Goal: Task Accomplishment & Management: Manage account settings

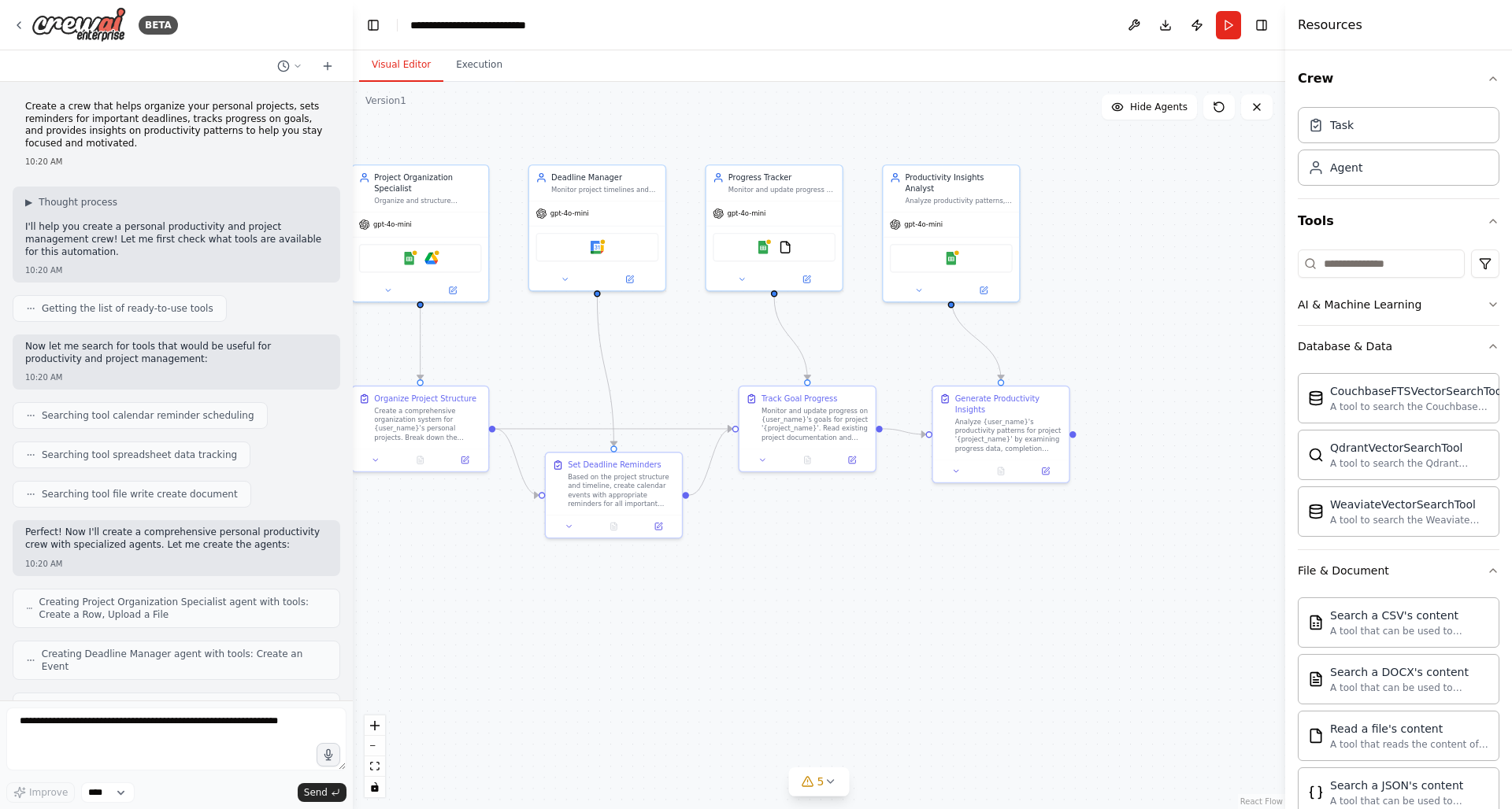
scroll to position [399, 0]
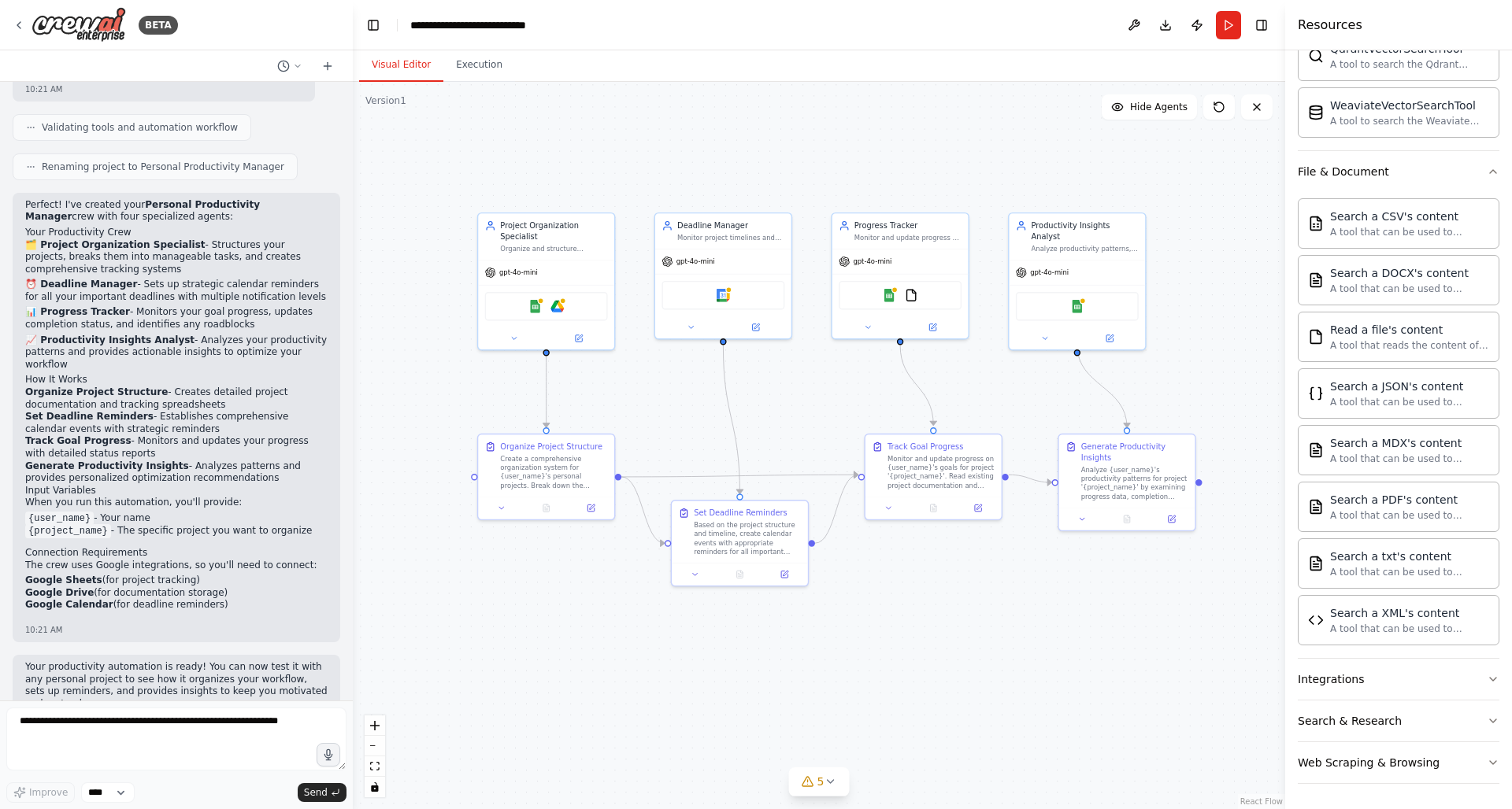
drag, startPoint x: 629, startPoint y: 348, endPoint x: 752, endPoint y: 396, distance: 132.0
click at [752, 396] on div ".deletable-edge-delete-btn { width: 20px; height: 20px; border: 0px solid #ffff…" at bounding box center [819, 446] width 932 height 728
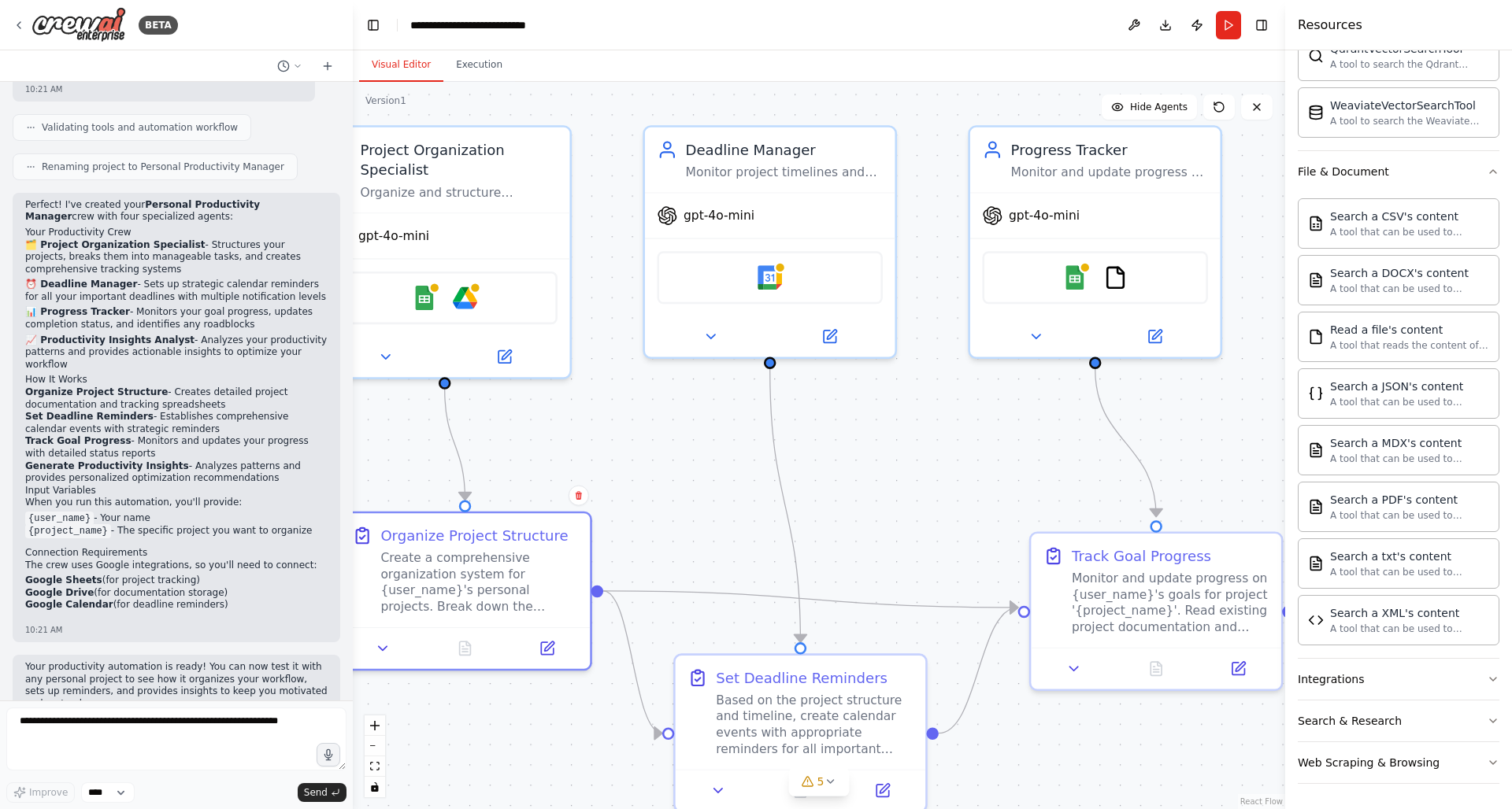
drag, startPoint x: 572, startPoint y: 555, endPoint x: 595, endPoint y: 535, distance: 30.5
click at [595, 535] on div ".deletable-edge-delete-btn { width: 20px; height: 20px; border: 0px solid #ffff…" at bounding box center [819, 446] width 932 height 728
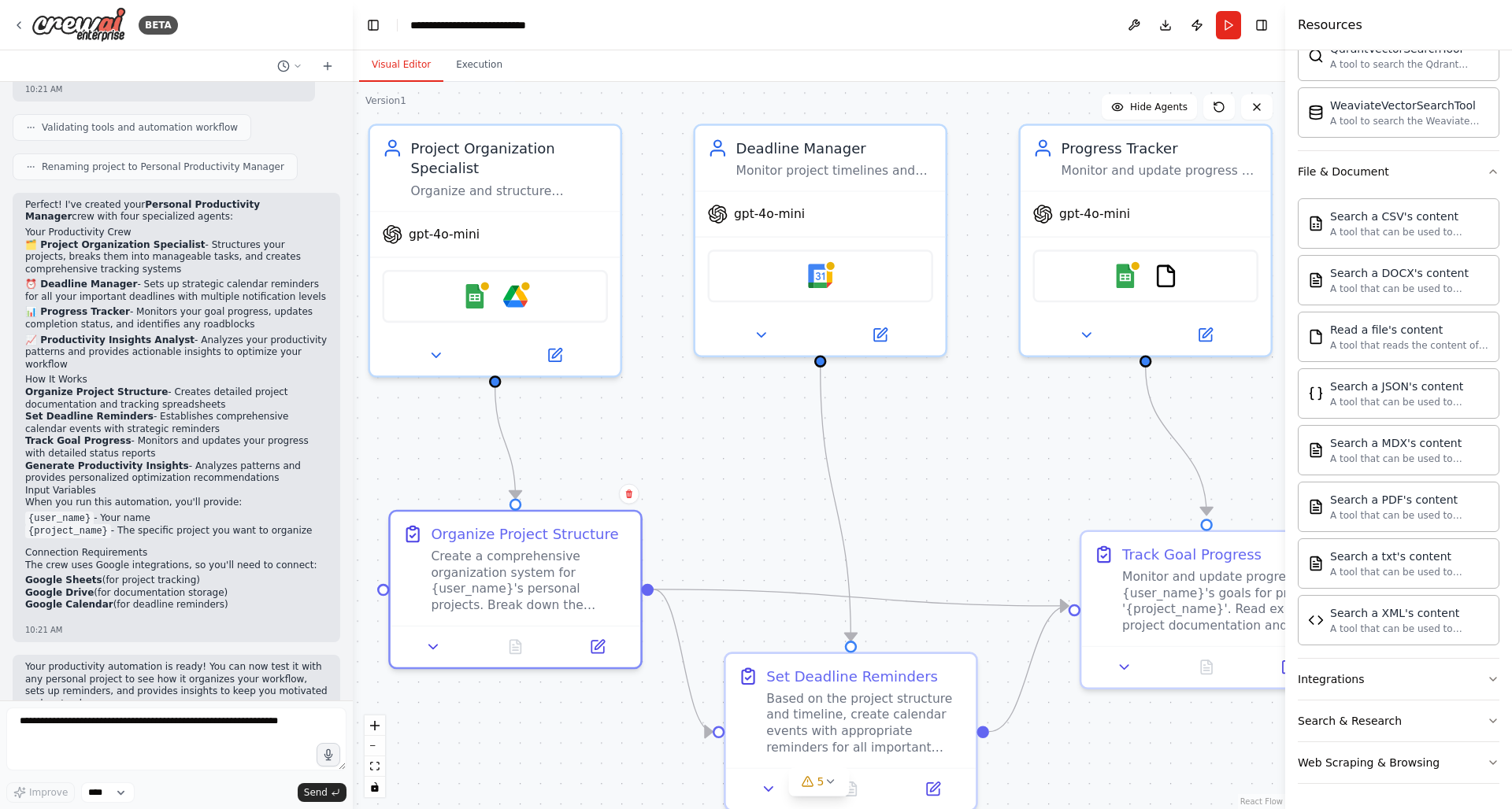
drag, startPoint x: 624, startPoint y: 490, endPoint x: 674, endPoint y: 488, distance: 50.0
click at [674, 488] on div ".deletable-edge-delete-btn { width: 20px; height: 20px; border: 0px solid #ffff…" at bounding box center [819, 446] width 932 height 728
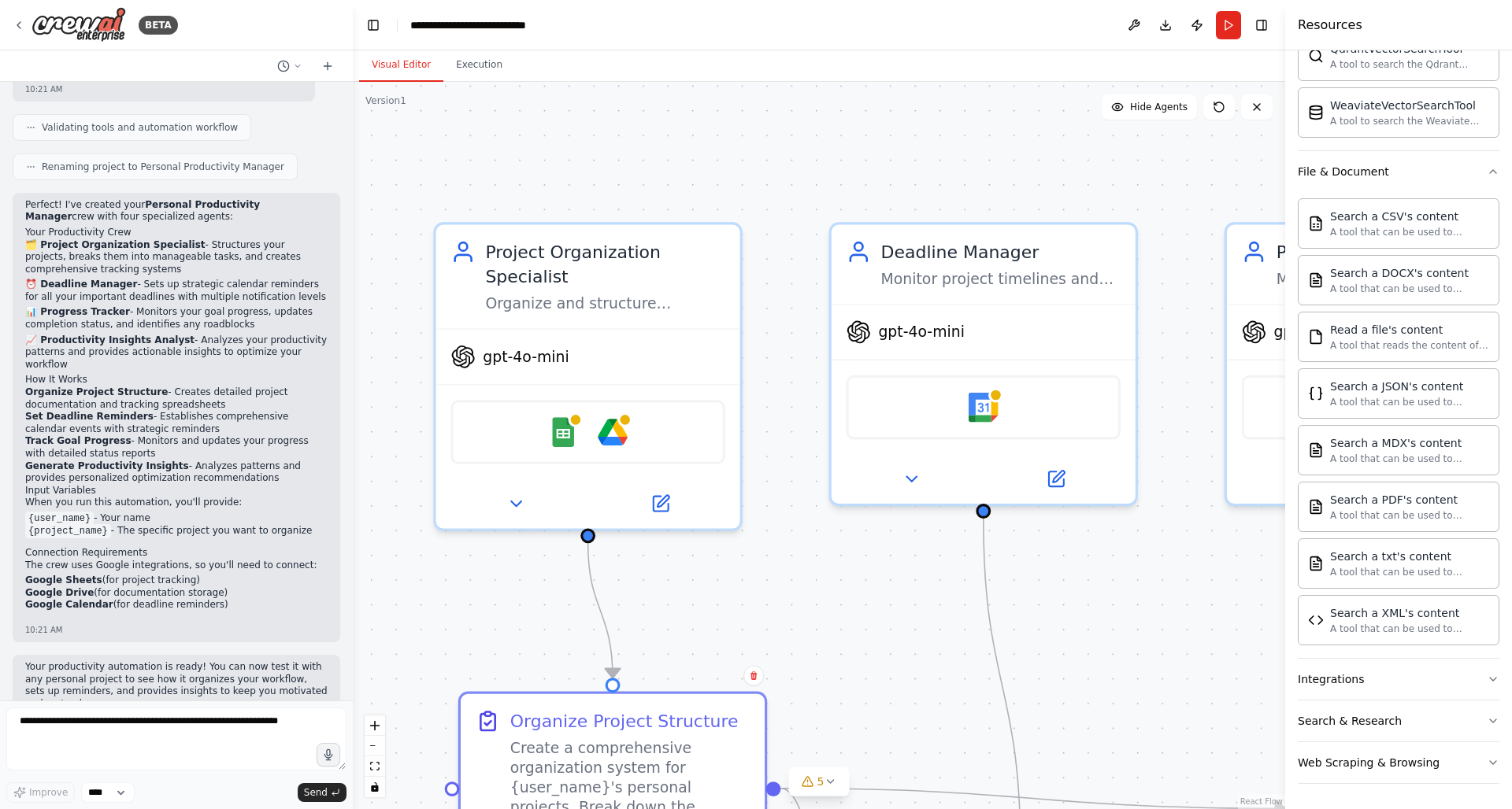
drag, startPoint x: 672, startPoint y: 261, endPoint x: 798, endPoint y: 426, distance: 207.6
click at [798, 426] on div ".deletable-edge-delete-btn { width: 20px; height: 20px; border: 0px solid #ffff…" at bounding box center [819, 446] width 932 height 728
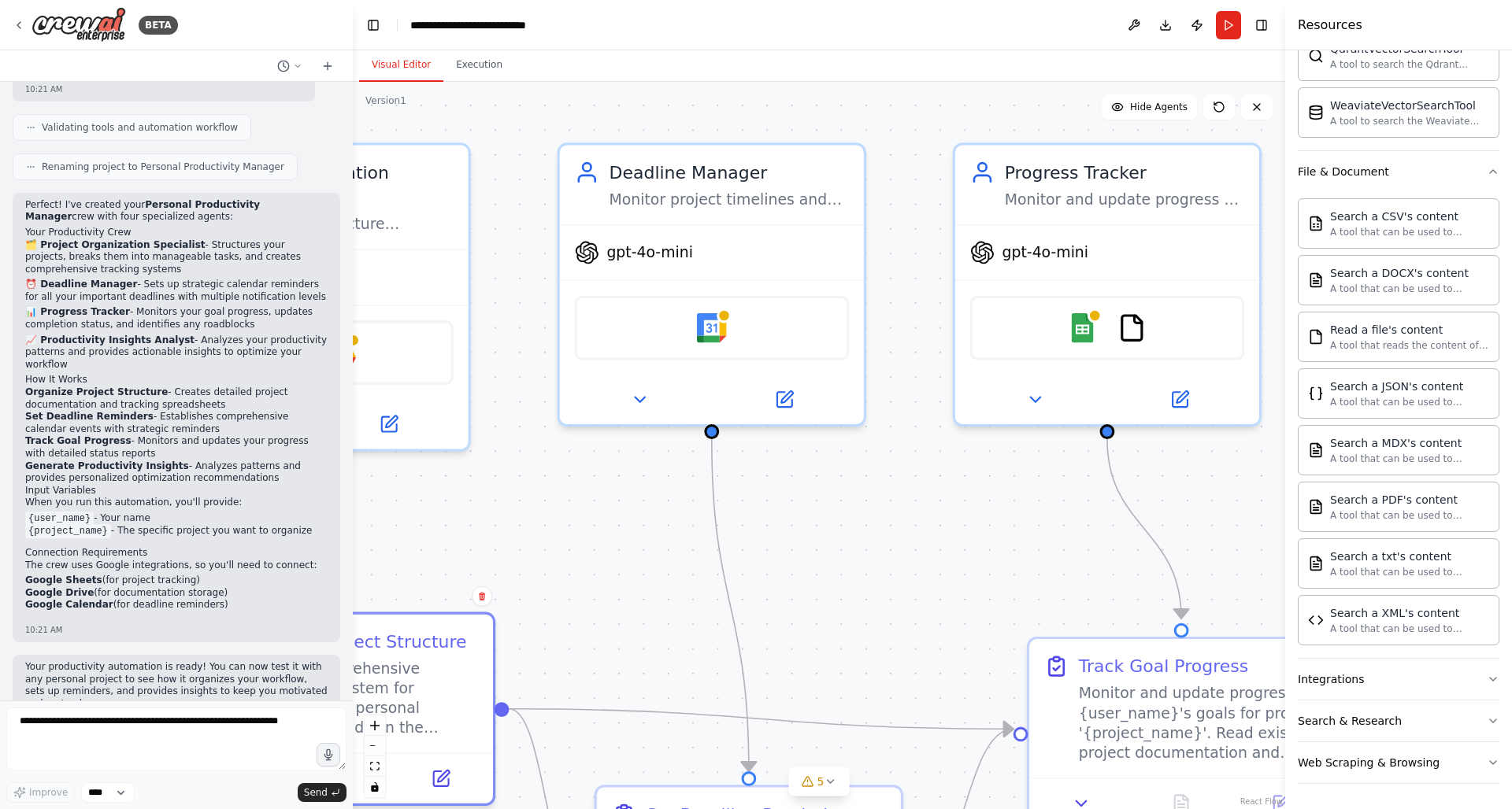
drag, startPoint x: 775, startPoint y: 323, endPoint x: 463, endPoint y: 232, distance: 325.0
click at [463, 232] on div ".deletable-edge-delete-btn { width: 20px; height: 20px; border: 0px solid #ffff…" at bounding box center [819, 446] width 932 height 728
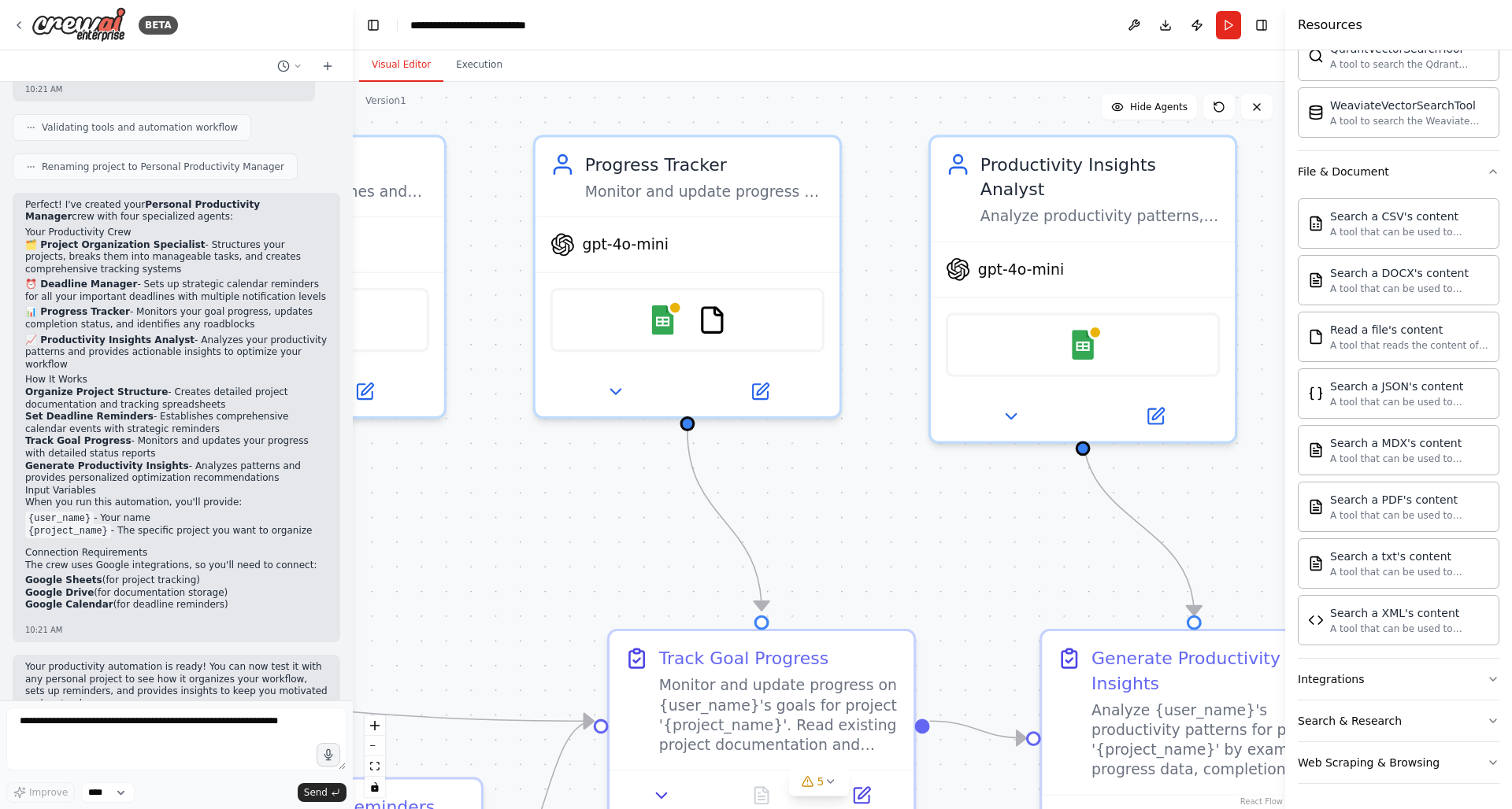
drag, startPoint x: 891, startPoint y: 248, endPoint x: 452, endPoint y: 275, distance: 439.8
click at [452, 275] on div ".deletable-edge-delete-btn { width: 20px; height: 20px; border: 0px solid #ffff…" at bounding box center [819, 446] width 932 height 728
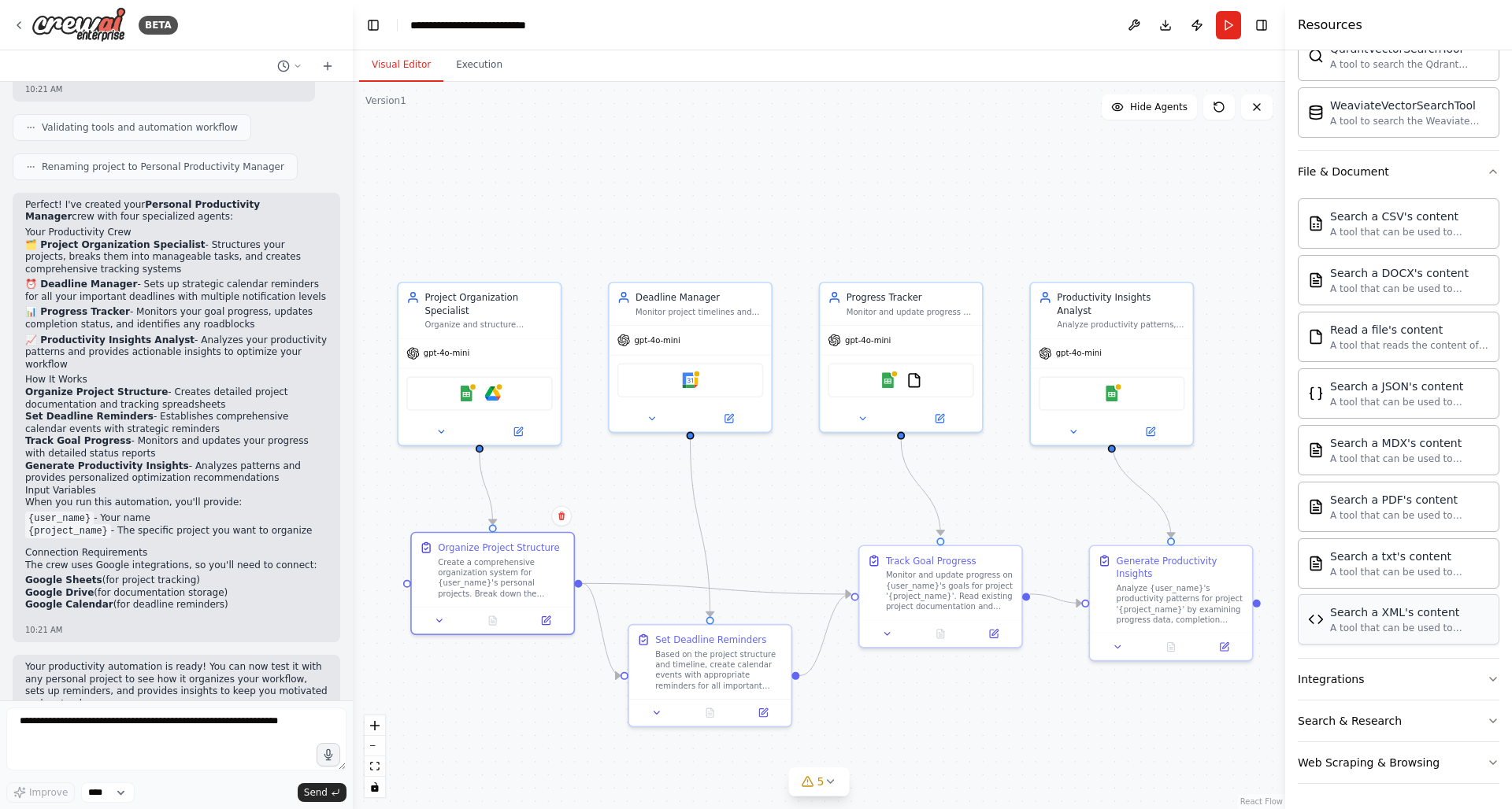
click at [1189, 643] on div "Search a XML's content A tool that can be used to semantic search a query from …" at bounding box center [1398, 619] width 201 height 50
click at [1189, 655] on div "Search a CSV's content A tool that can be used to semantic search a query from …" at bounding box center [1398, 426] width 201 height 466
click at [1189, 640] on div "Search a XML's content A tool that can be used to semantic search a query from …" at bounding box center [1398, 619] width 201 height 50
click at [1189, 644] on div "Search a XML's content A tool that can be used to semantic search a query from …" at bounding box center [1398, 619] width 201 height 50
click at [1189, 640] on div "Search a XML's content A tool that can be used to semantic search a query from …" at bounding box center [1398, 619] width 201 height 50
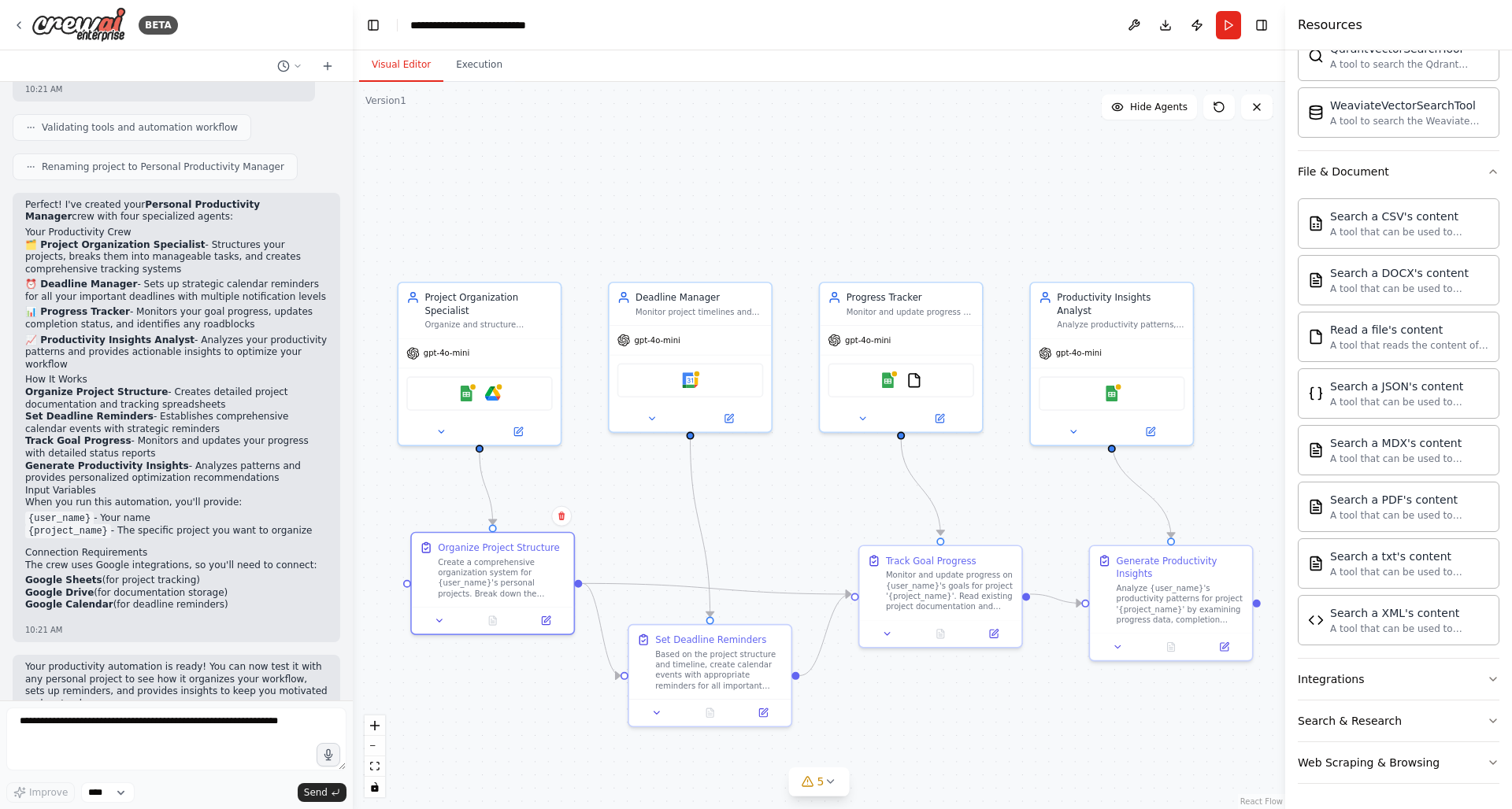
click at [1189, 645] on div "Search a CSV's content A tool that can be used to semantic search a query from …" at bounding box center [1398, 426] width 201 height 466
click at [1189, 679] on button "Integrations" at bounding box center [1398, 679] width 201 height 41
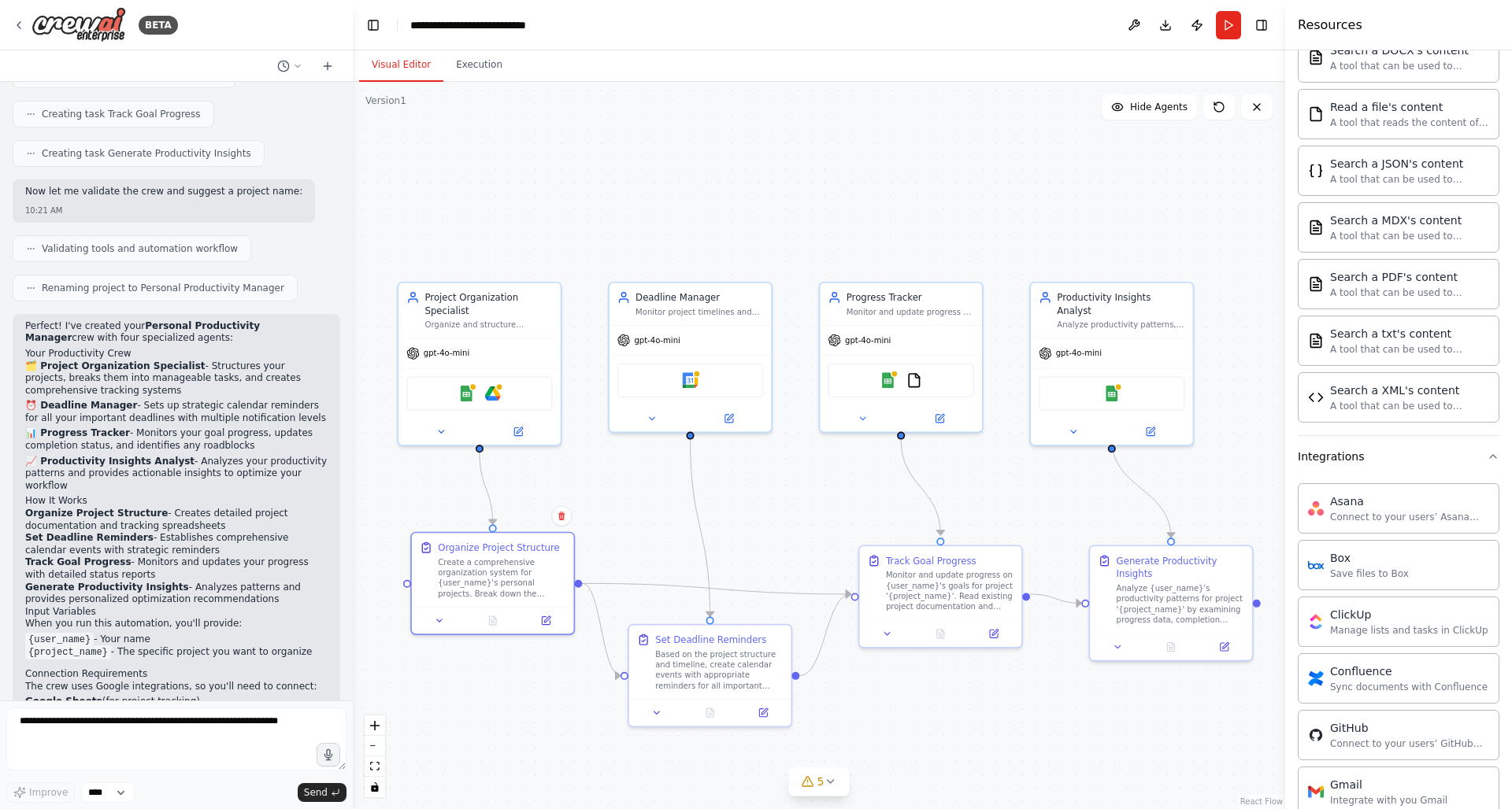
scroll to position [621, 0]
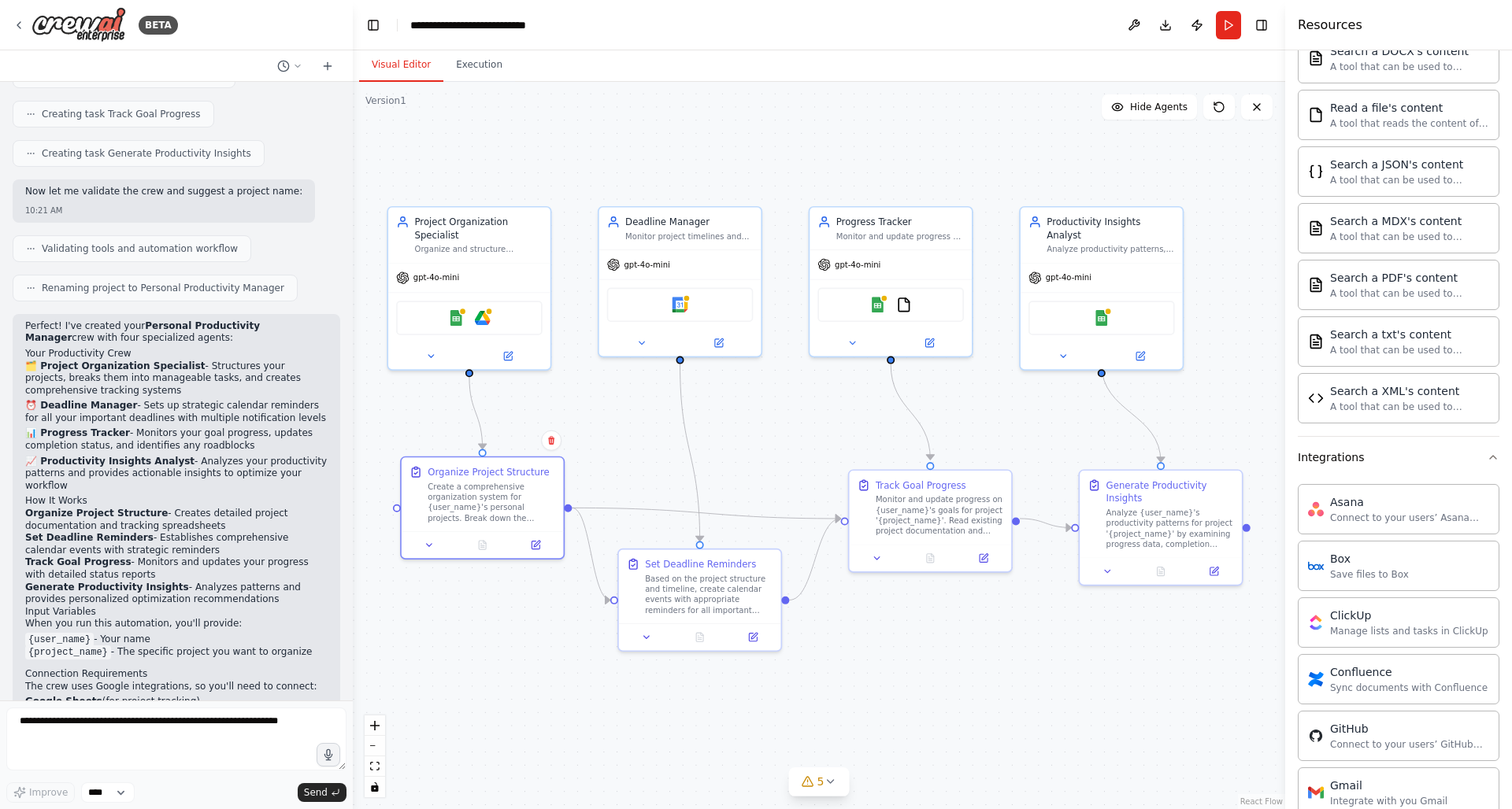
drag, startPoint x: 957, startPoint y: 128, endPoint x: 946, endPoint y: 52, distance: 76.8
click at [946, 52] on div "Visual Editor Execution Version 1 Show Tools Hide Agents .deletable-edge-delete…" at bounding box center [819, 430] width 932 height 759
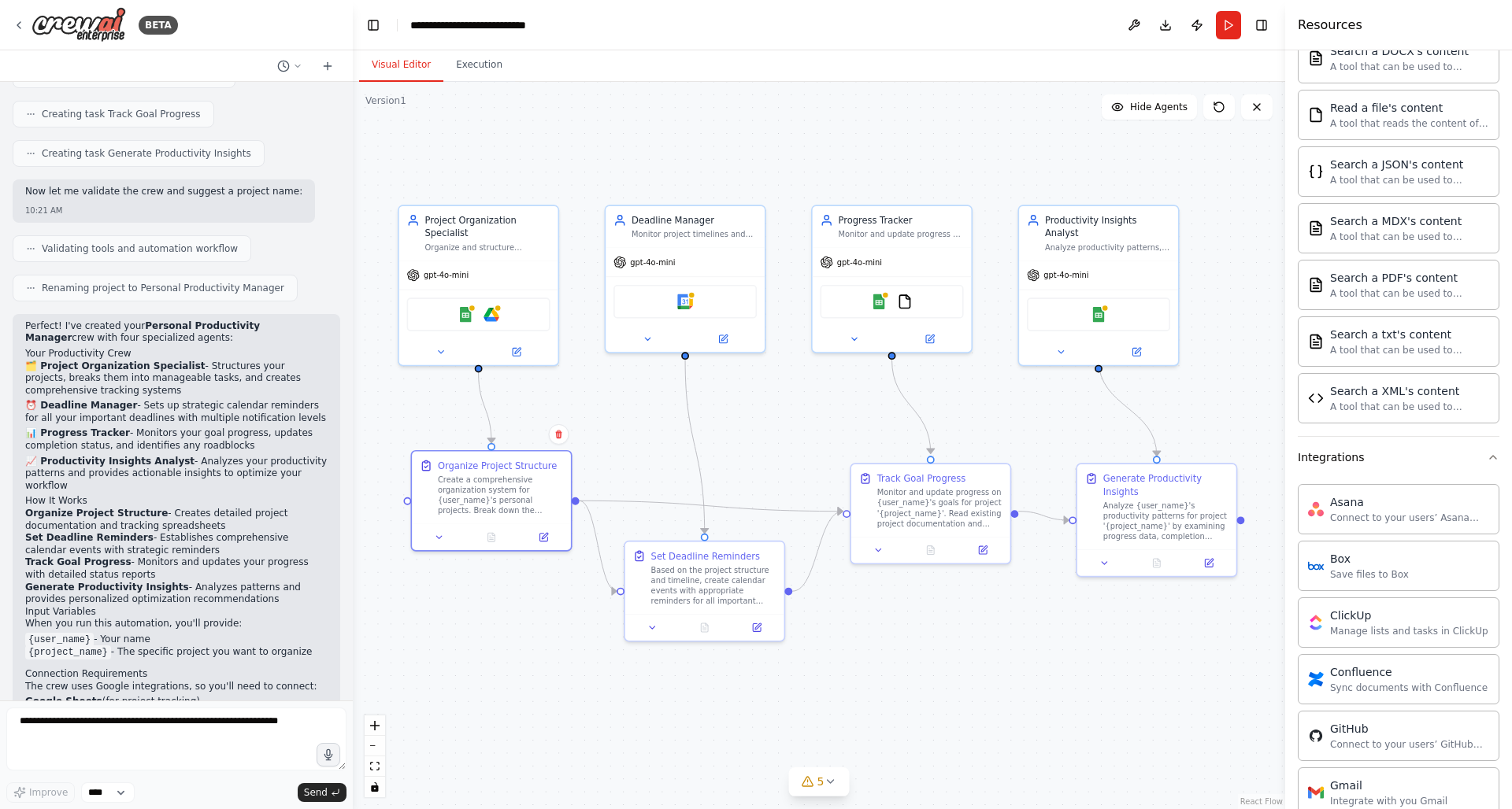
scroll to position [951, 0]
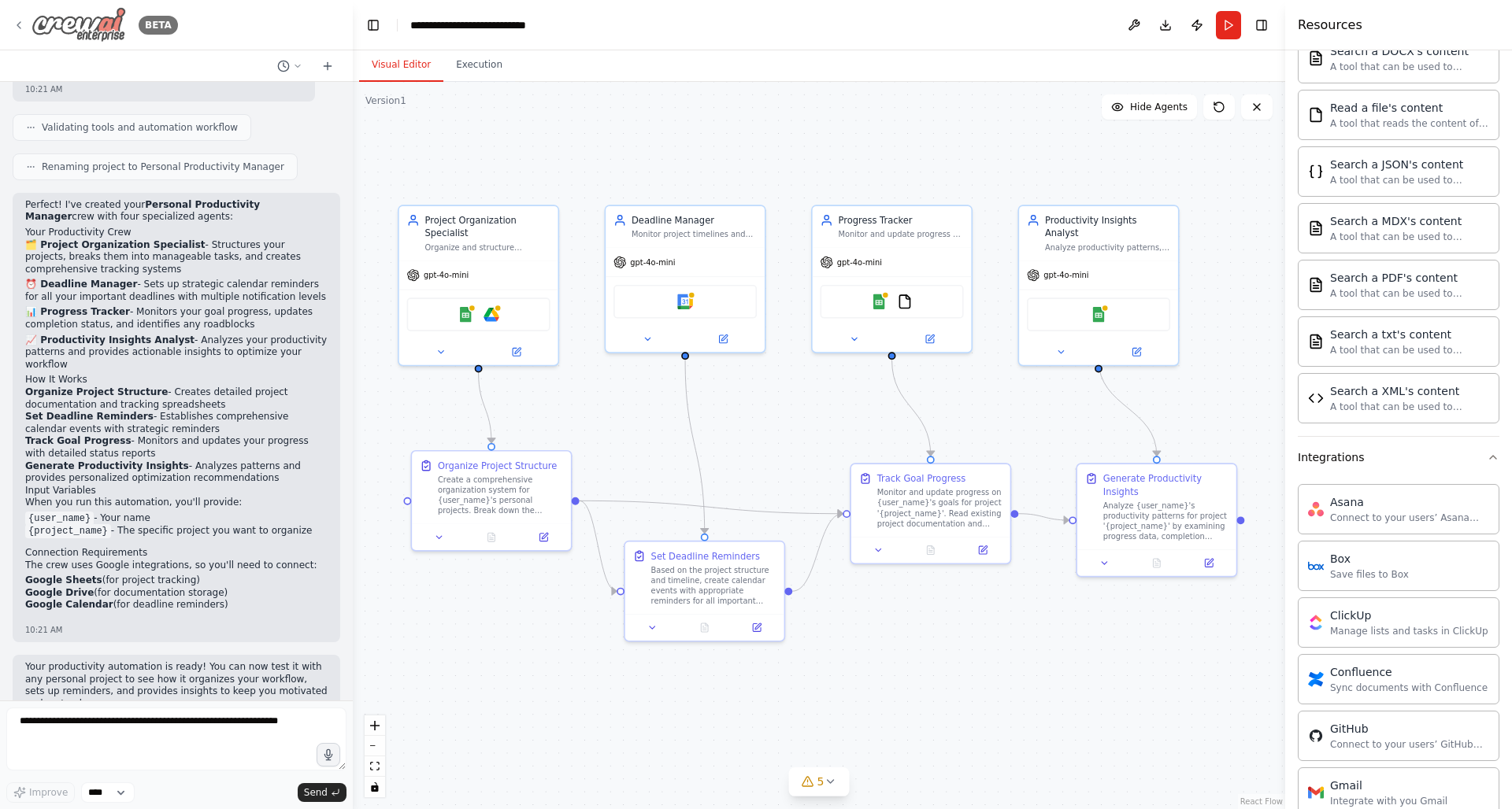
click at [21, 26] on icon at bounding box center [19, 26] width 13 height 13
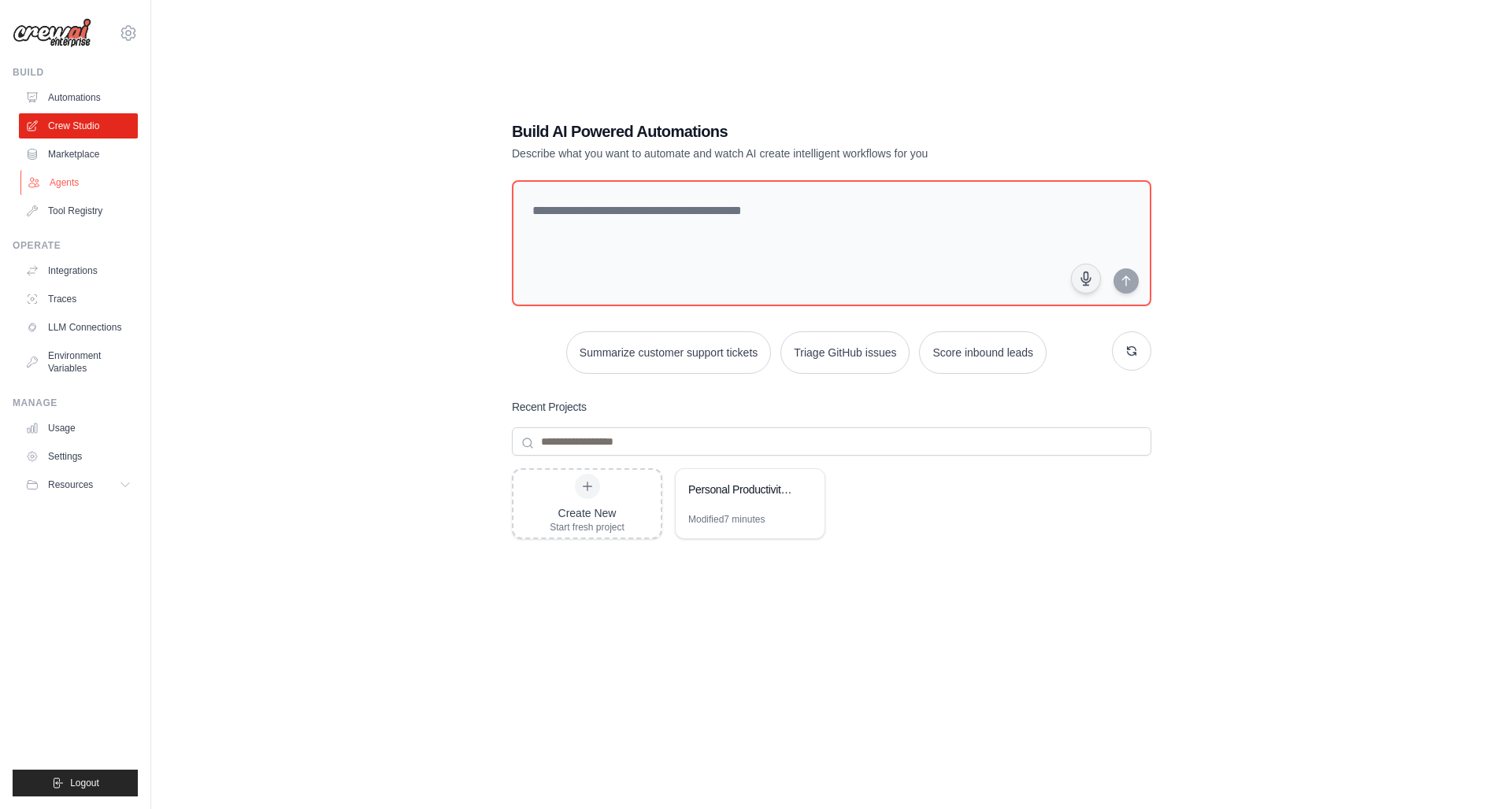
click at [74, 173] on link "Agents" at bounding box center [80, 183] width 119 height 26
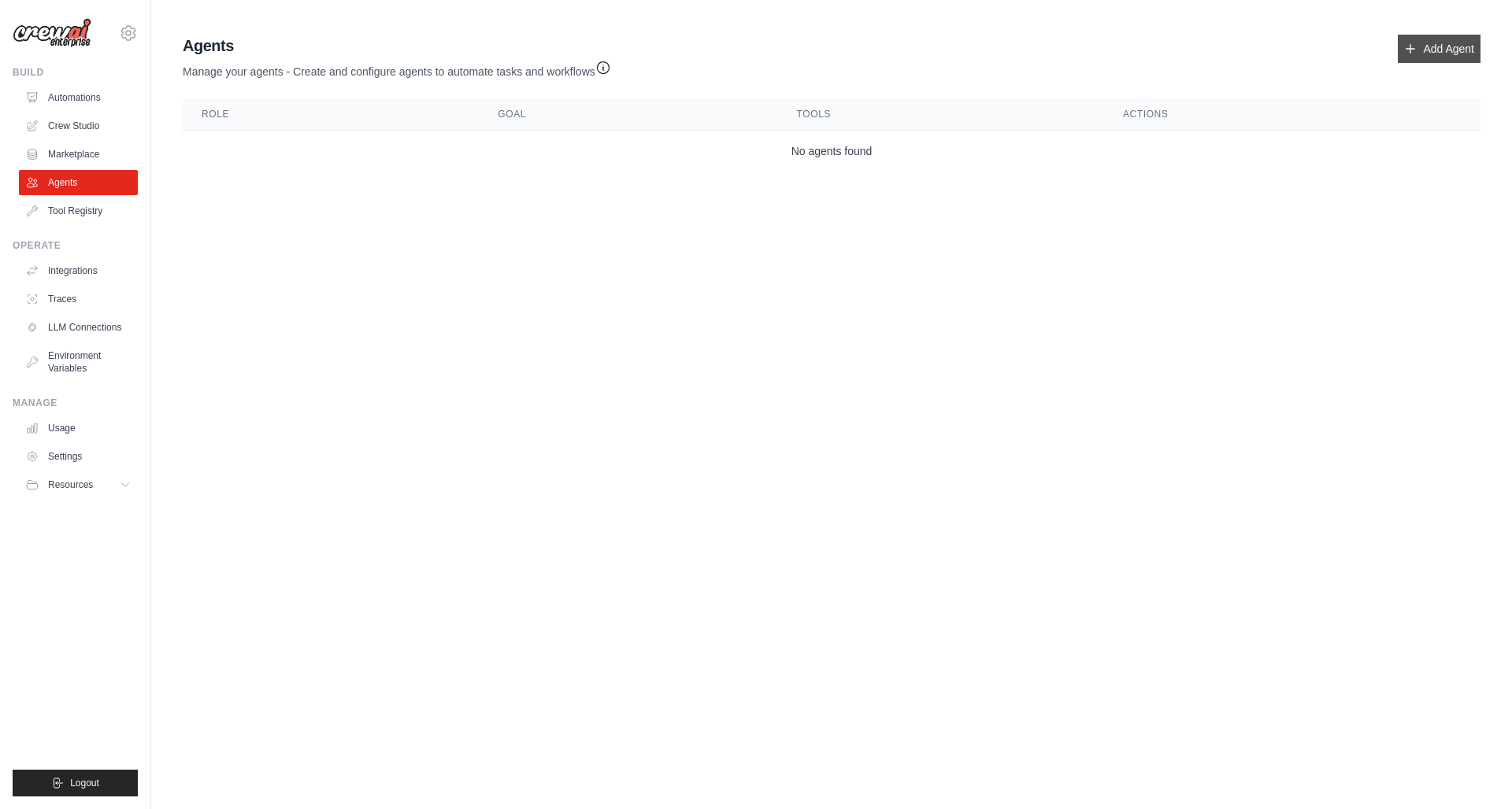
click at [1439, 43] on link "Add Agent" at bounding box center [1439, 48] width 82 height 28
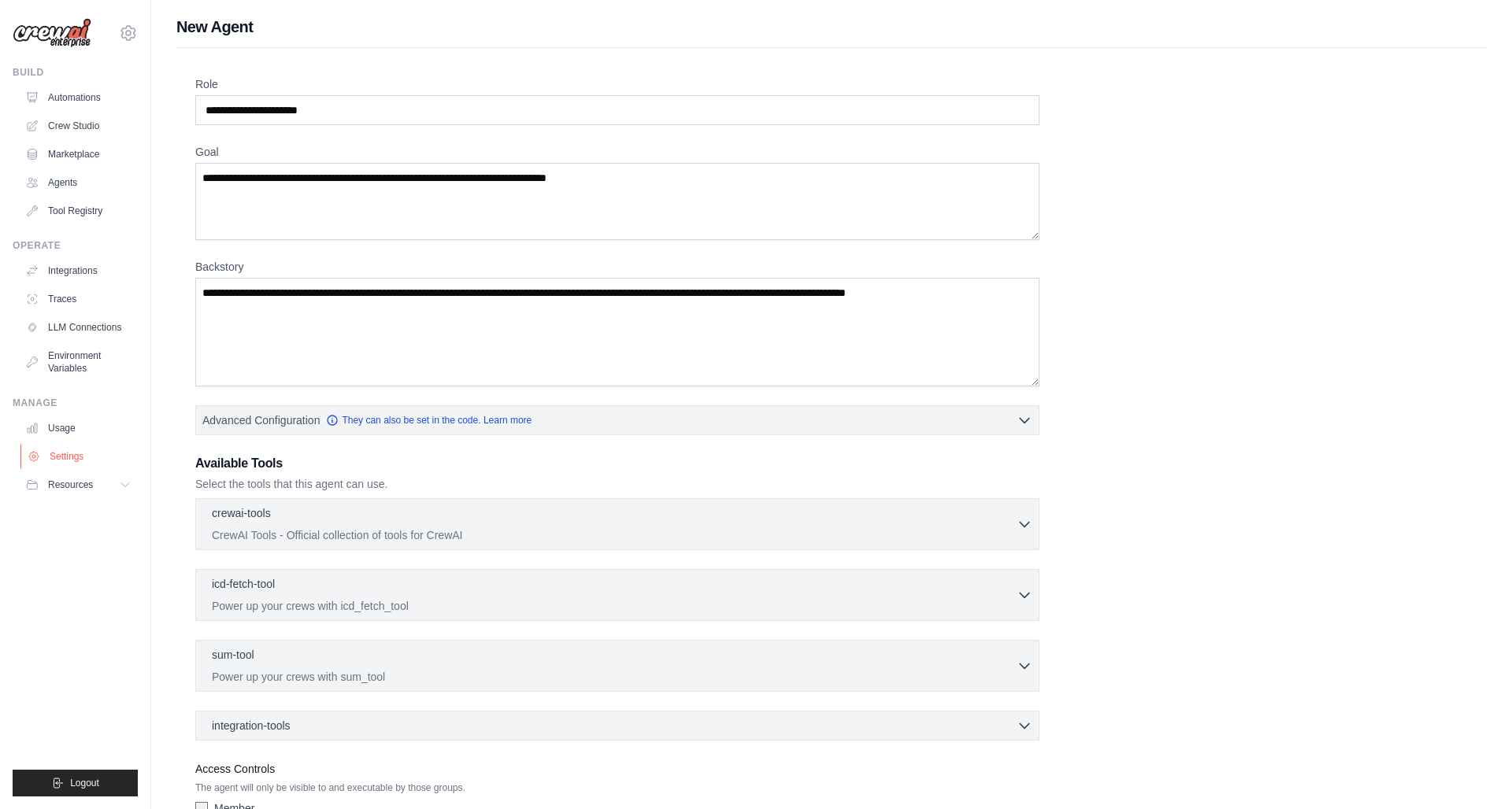
click at [73, 458] on link "Settings" at bounding box center [80, 457] width 119 height 26
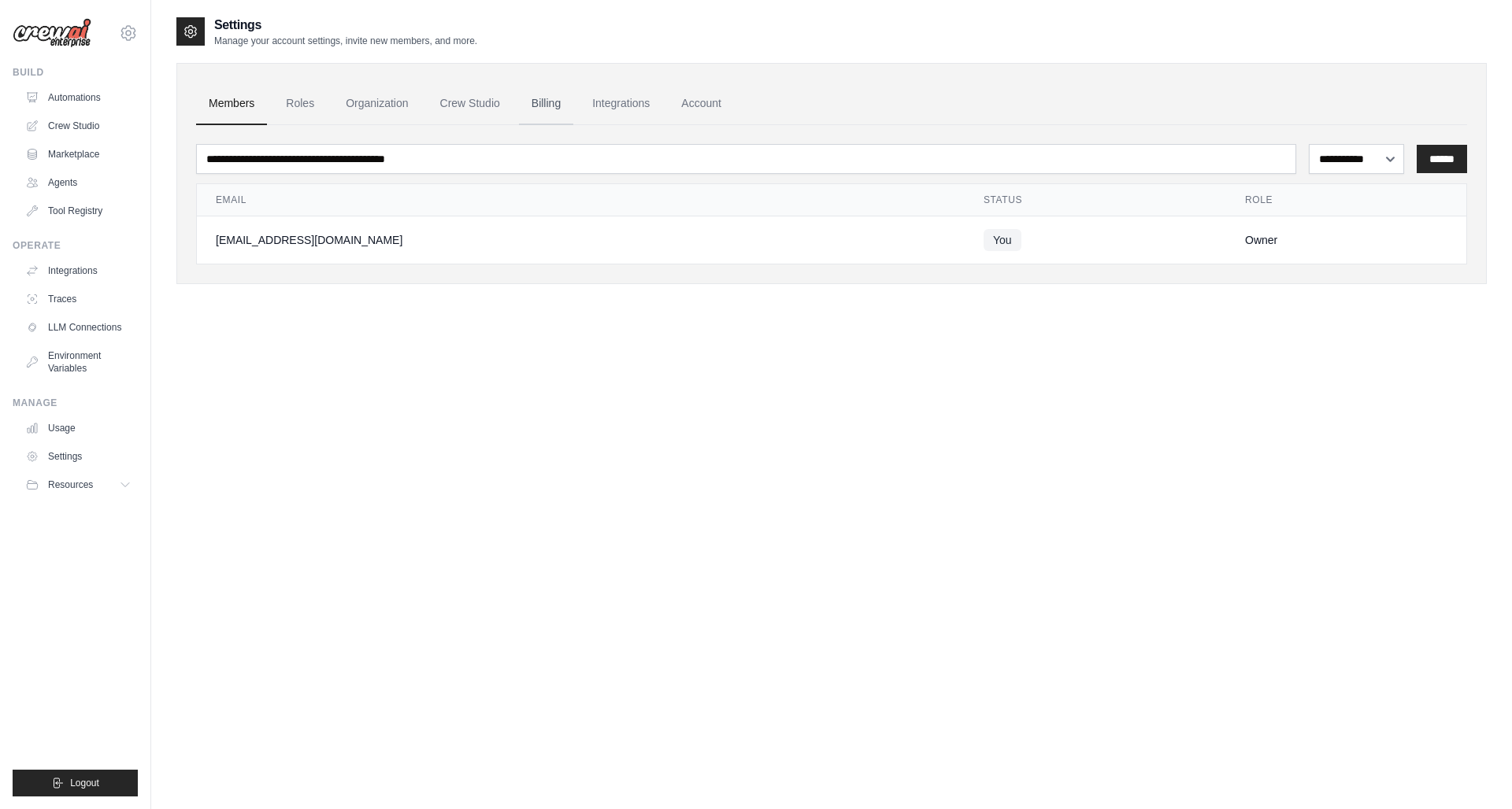
click at [566, 102] on link "Billing" at bounding box center [546, 103] width 54 height 42
